Goal: Information Seeking & Learning: Understand process/instructions

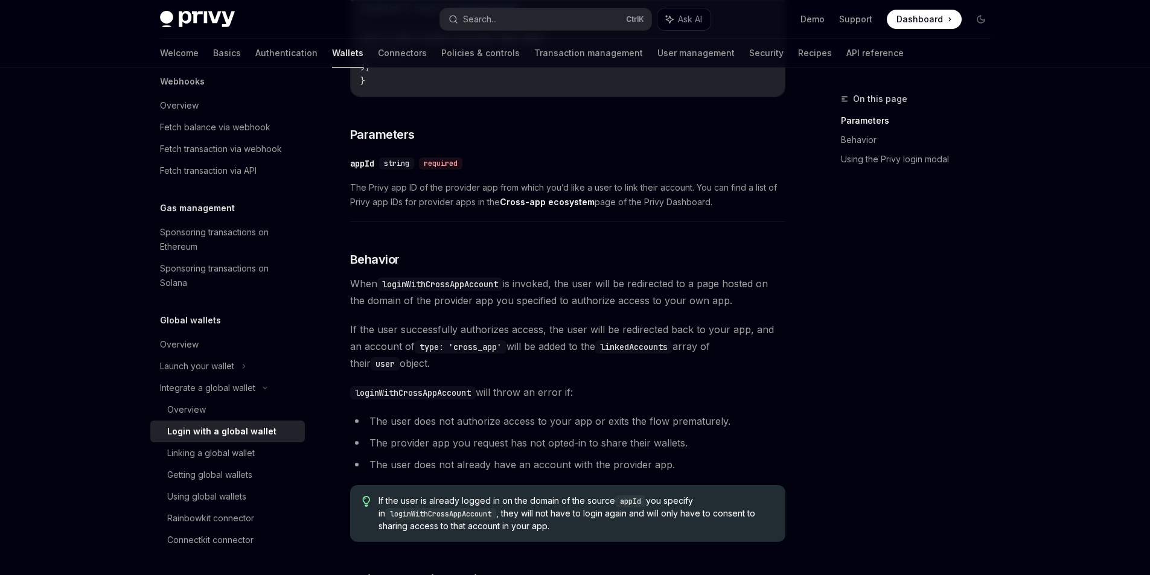
scroll to position [440, 0]
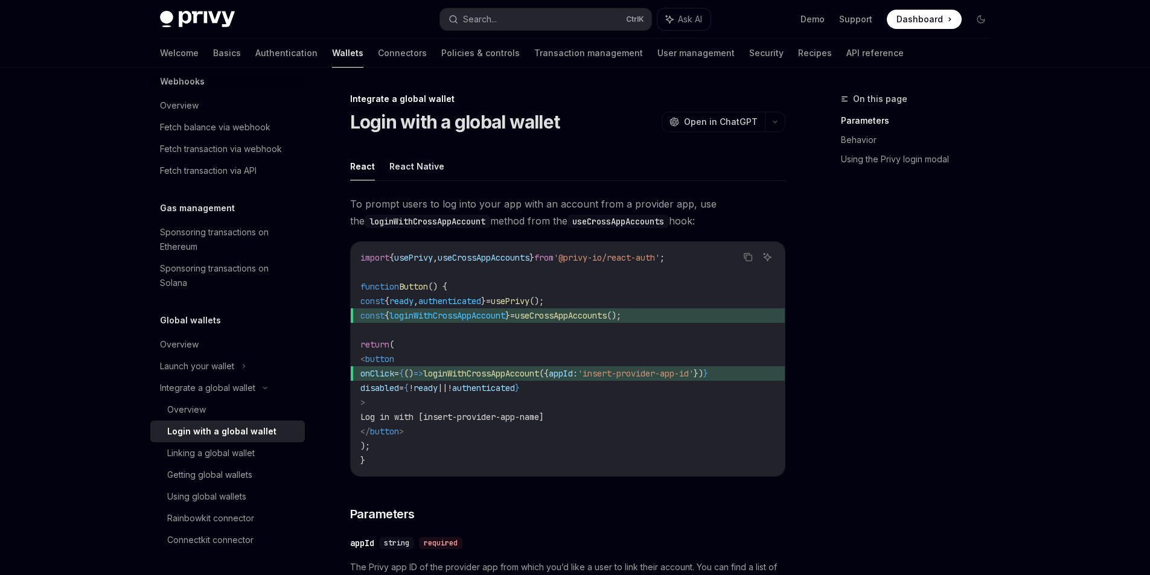
click at [481, 255] on span "useCrossAppAccounts" at bounding box center [484, 257] width 92 height 11
copy span "useCrossAppAccounts"
drag, startPoint x: 627, startPoint y: 315, endPoint x: 369, endPoint y: 318, distance: 258.5
click at [369, 318] on span "const { loginWithCrossAppAccount } = useCrossAppAccounts ();" at bounding box center [567, 316] width 415 height 14
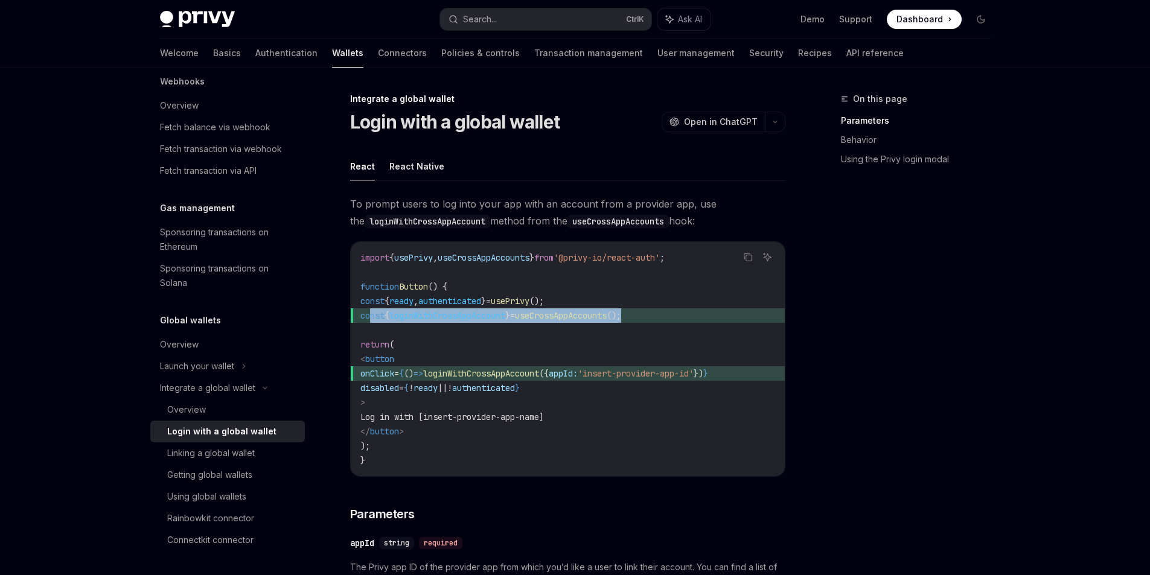
copy span "const { loginWithCrossAppAccount } = useCrossAppAccounts ();"
